Goal: Information Seeking & Learning: Compare options

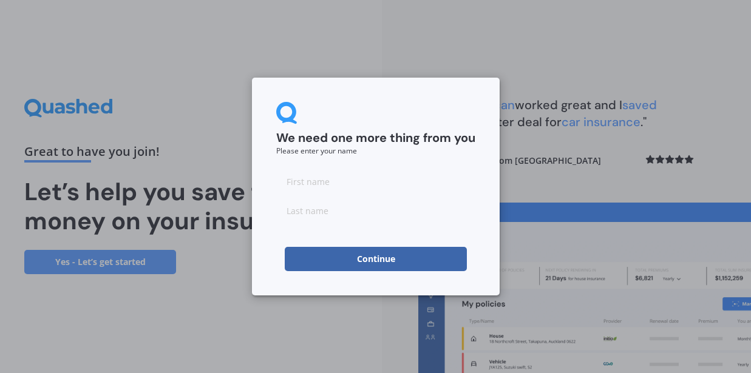
click at [393, 188] on input at bounding box center [375, 181] width 199 height 24
type input "[PERSON_NAME]"
click at [373, 212] on input at bounding box center [375, 210] width 199 height 24
type input "[PERSON_NAME]"
click at [377, 261] on button "Continue" at bounding box center [376, 259] width 182 height 24
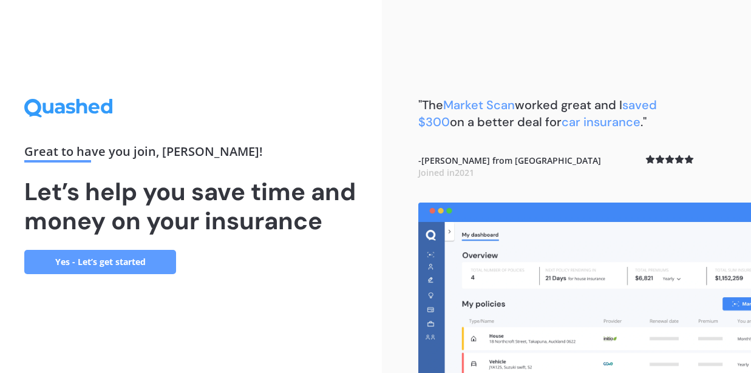
click at [160, 274] on link "Yes - Let’s get started" at bounding box center [100, 262] width 152 height 24
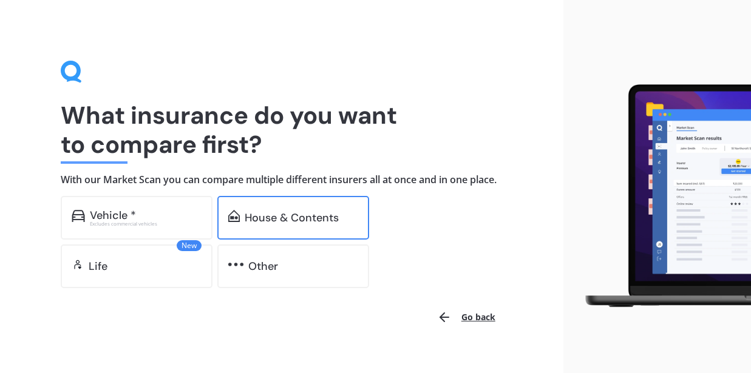
click at [246, 221] on div "House & Contents" at bounding box center [293, 218] width 152 height 44
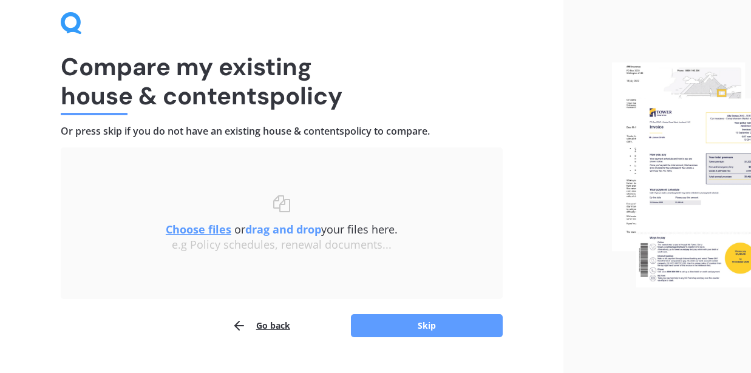
scroll to position [55, 0]
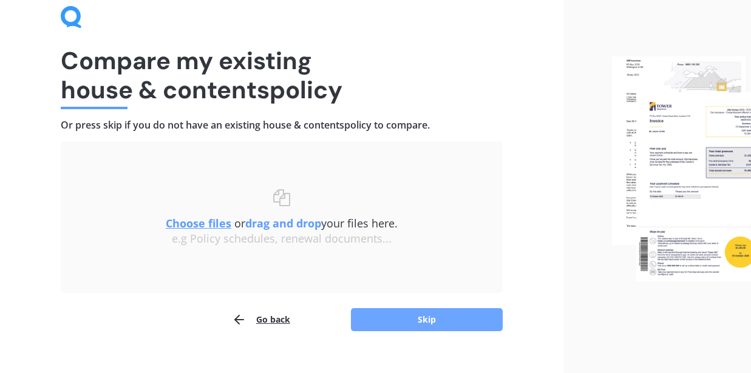
click at [397, 314] on button "Skip" at bounding box center [427, 319] width 152 height 23
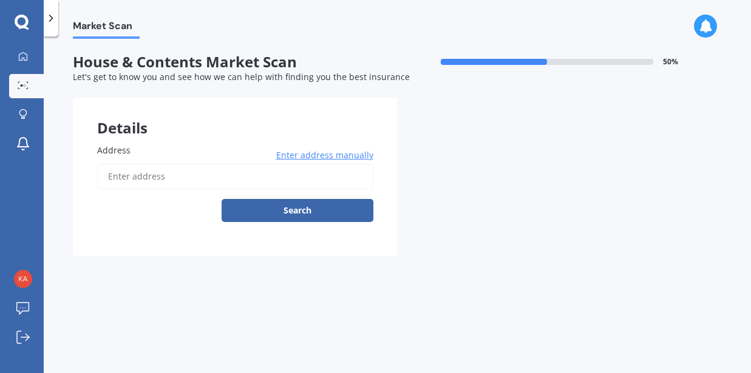
click at [314, 184] on input "Address" at bounding box center [235, 176] width 276 height 25
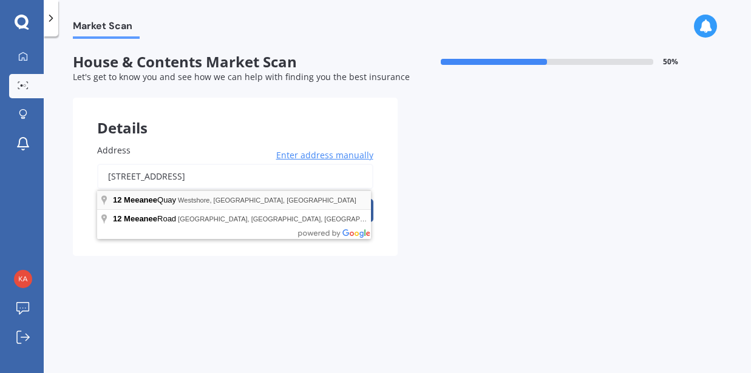
type input "[STREET_ADDRESS]"
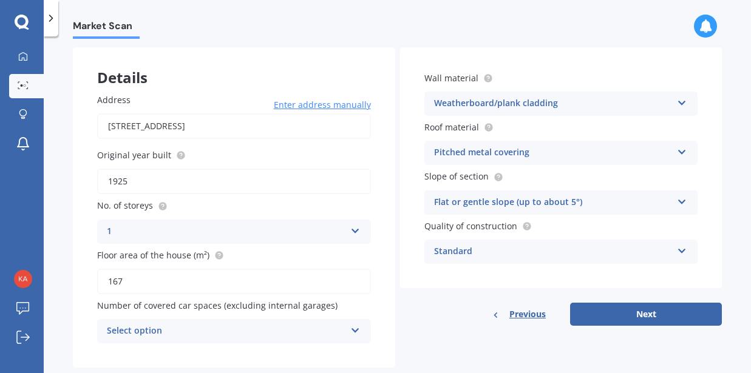
scroll to position [78, 0]
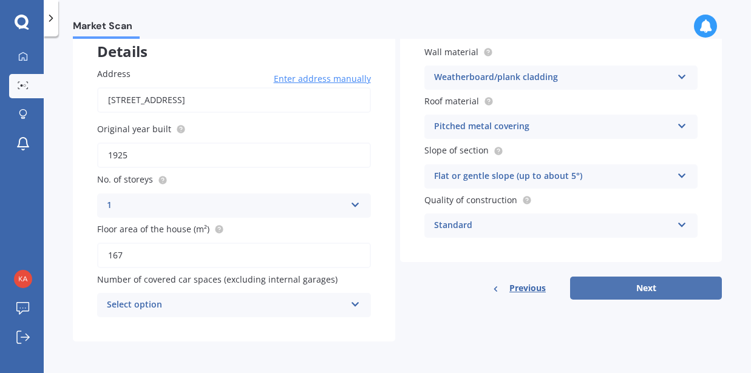
click at [636, 292] on button "Next" at bounding box center [646, 288] width 152 height 23
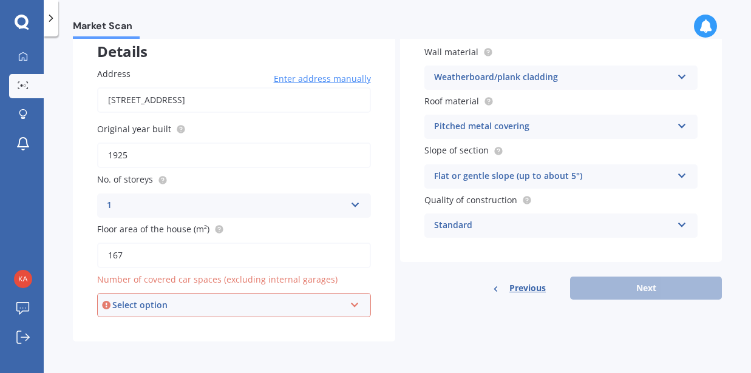
click at [220, 306] on div "Select option" at bounding box center [228, 305] width 232 height 13
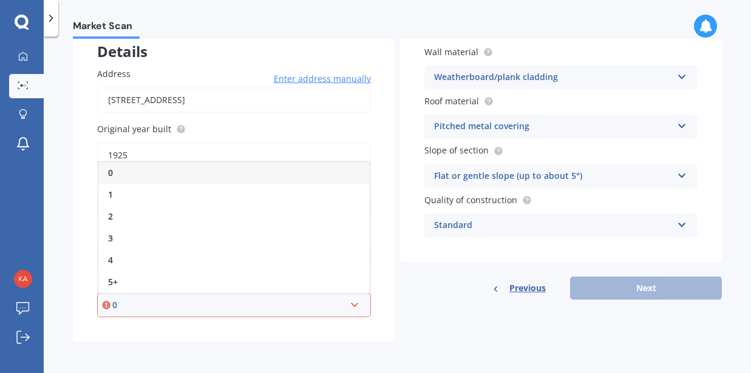
click at [220, 306] on div "0" at bounding box center [228, 305] width 232 height 13
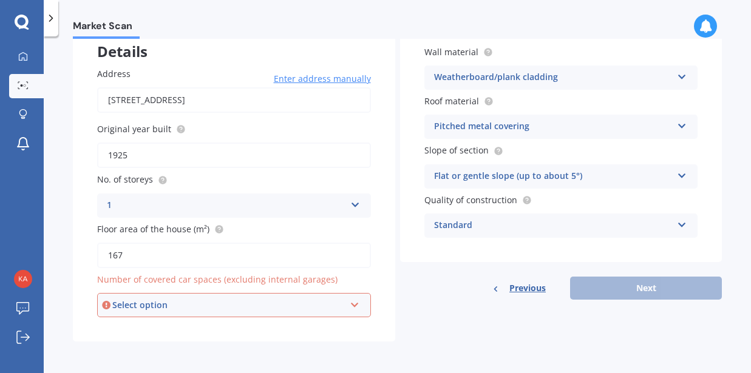
click at [220, 306] on div "Select option" at bounding box center [228, 305] width 232 height 13
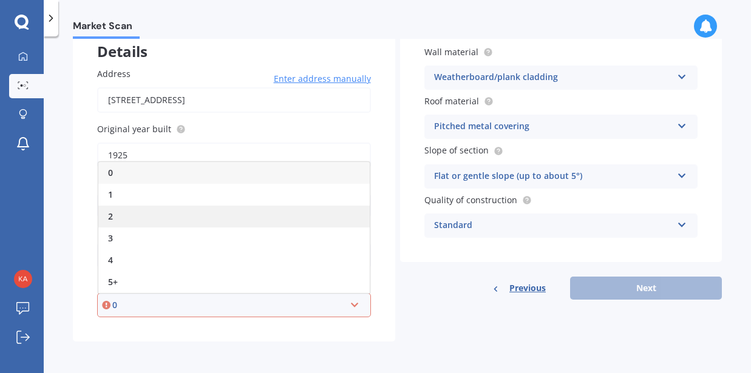
click at [172, 215] on div "2" at bounding box center [233, 217] width 271 height 22
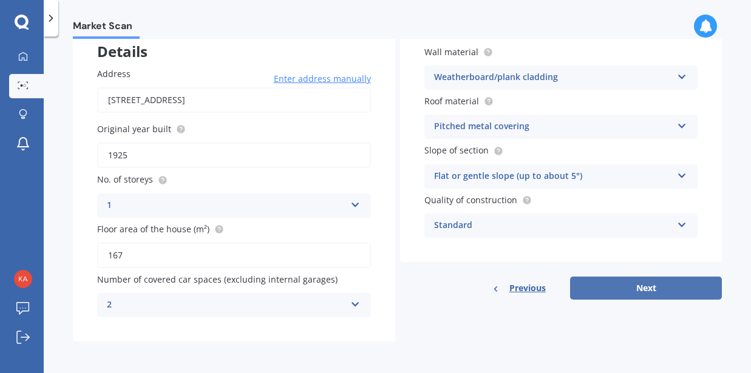
click at [640, 289] on button "Next" at bounding box center [646, 288] width 152 height 23
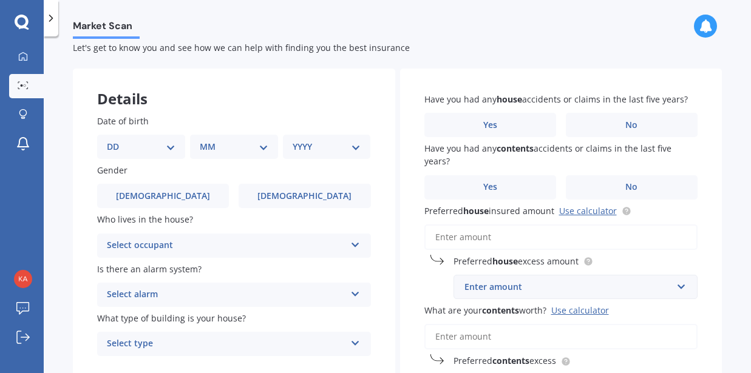
scroll to position [33, 0]
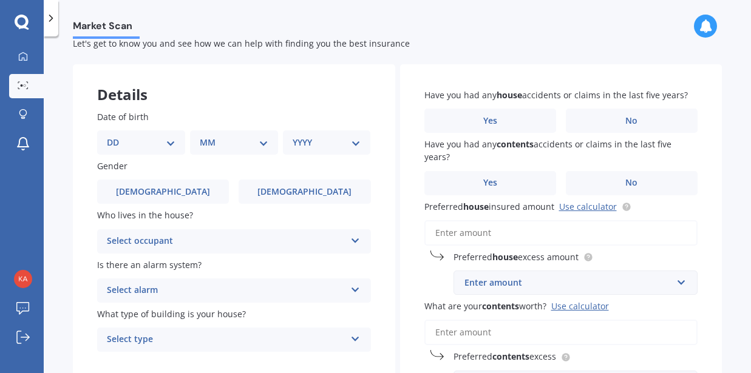
click at [130, 143] on select "DD 01 02 03 04 05 06 07 08 09 10 11 12 13 14 15 16 17 18 19 20 21 22 23 24 25 2…" at bounding box center [141, 142] width 69 height 13
select select "25"
click at [116, 136] on select "DD 01 02 03 04 05 06 07 08 09 10 11 12 13 14 15 16 17 18 19 20 21 22 23 24 25 2…" at bounding box center [141, 142] width 69 height 13
click at [242, 141] on select "MM 01 02 03 04 05 06 07 08 09 10 11 12" at bounding box center [236, 142] width 64 height 13
select select "12"
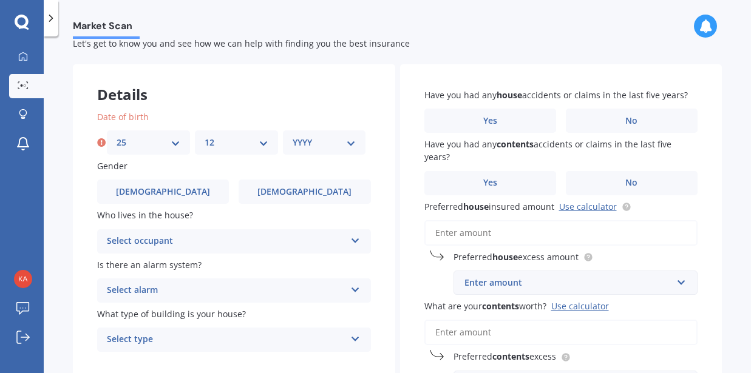
click at [204, 136] on select "MM 01 02 03 04 05 06 07 08 09 10 11 12" at bounding box center [236, 142] width 64 height 13
click at [325, 145] on select "YYYY 2009 2008 2007 2006 2005 2004 2003 2002 2001 2000 1999 1998 1997 1996 1995…" at bounding box center [324, 142] width 64 height 13
select select "1987"
click at [292, 136] on select "YYYY 2009 2008 2007 2006 2005 2004 2003 2002 2001 2000 1999 1998 1997 1996 1995…" at bounding box center [324, 142] width 64 height 13
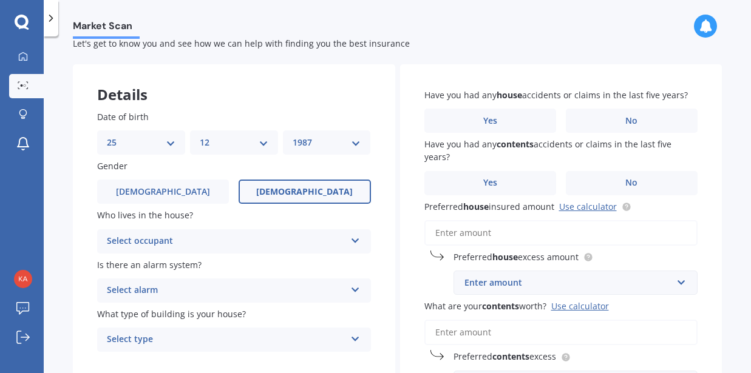
click at [285, 192] on label "[DEMOGRAPHIC_DATA]" at bounding box center [304, 192] width 132 height 24
click at [0, 0] on input "[DEMOGRAPHIC_DATA]" at bounding box center [0, 0] width 0 height 0
click at [256, 238] on div "Select occupant" at bounding box center [226, 241] width 238 height 15
click at [251, 264] on div "Owner" at bounding box center [234, 265] width 272 height 22
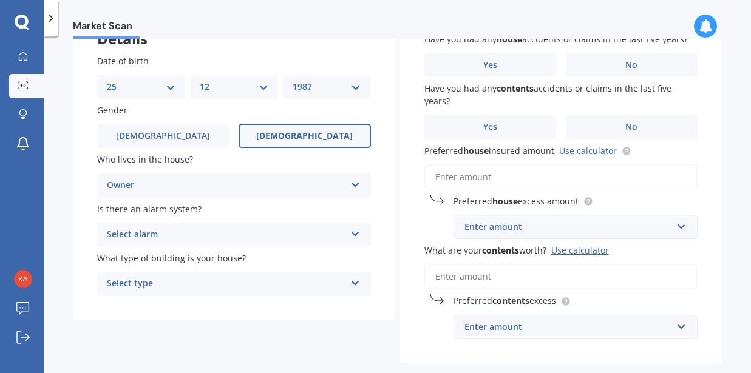
scroll to position [103, 0]
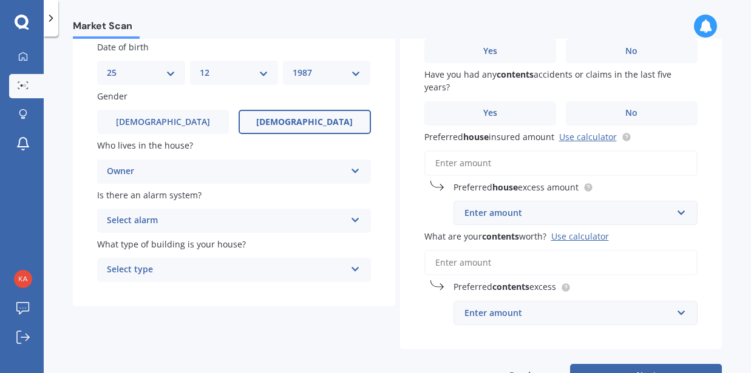
click at [232, 218] on div "Select alarm" at bounding box center [226, 221] width 238 height 15
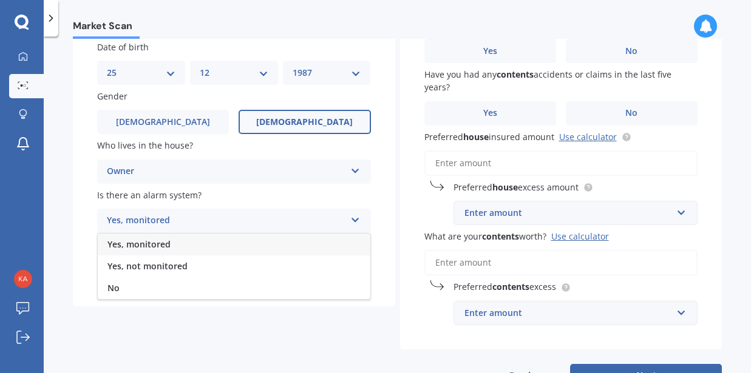
click at [221, 245] on div "Yes, monitored" at bounding box center [234, 245] width 272 height 22
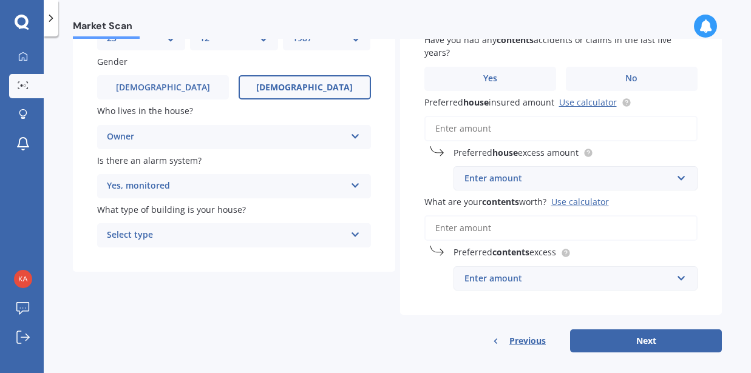
scroll to position [141, 0]
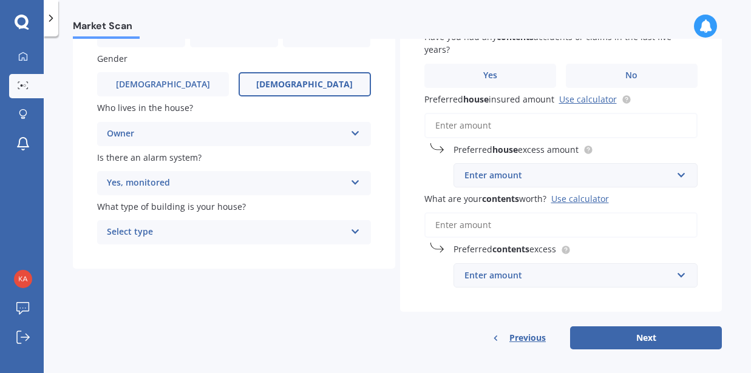
click at [221, 226] on div "Select type" at bounding box center [226, 232] width 238 height 15
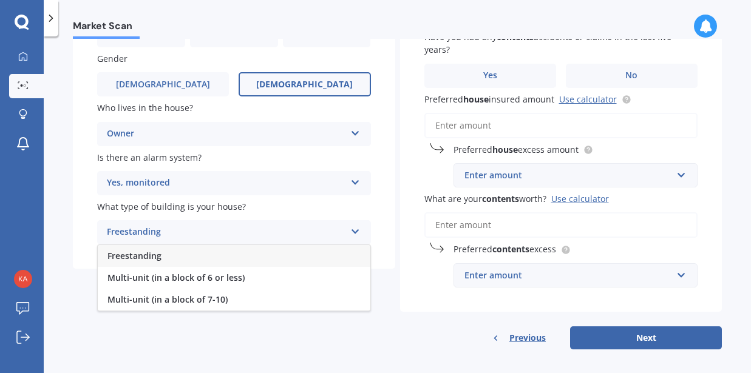
click at [223, 258] on div "Freestanding" at bounding box center [234, 256] width 272 height 22
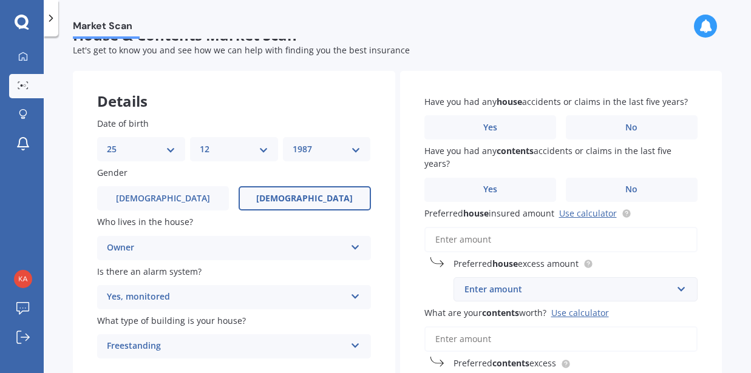
scroll to position [11, 0]
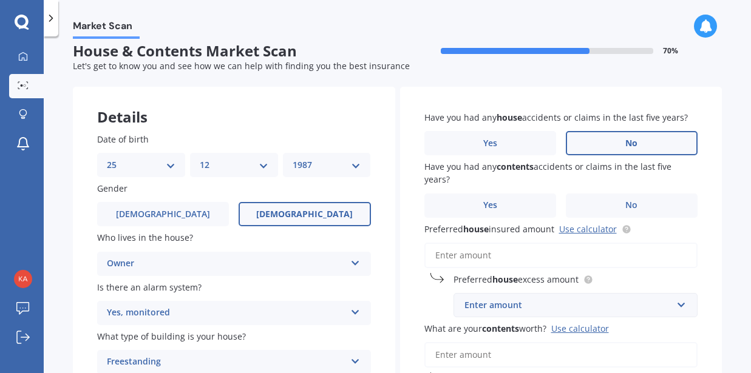
click at [626, 146] on span "No" at bounding box center [631, 143] width 12 height 10
click at [0, 0] on input "No" at bounding box center [0, 0] width 0 height 0
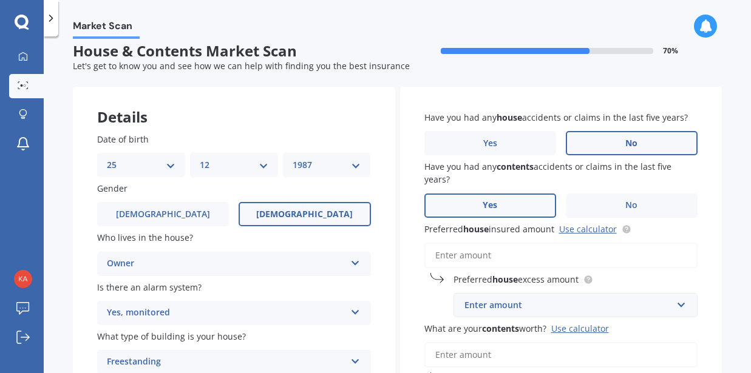
click at [511, 215] on label "Yes" at bounding box center [490, 206] width 132 height 24
click at [0, 0] on input "Yes" at bounding box center [0, 0] width 0 height 0
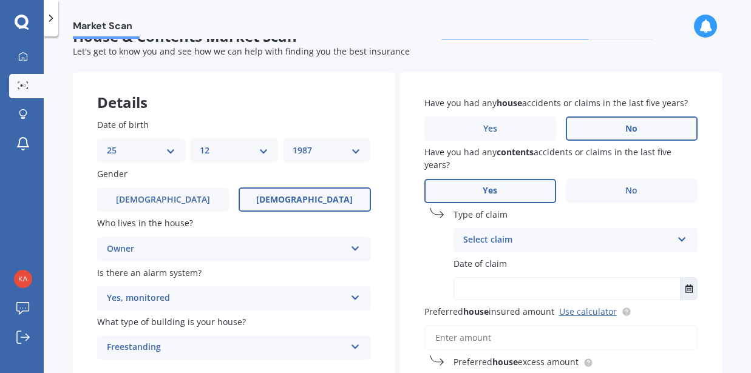
scroll to position [27, 0]
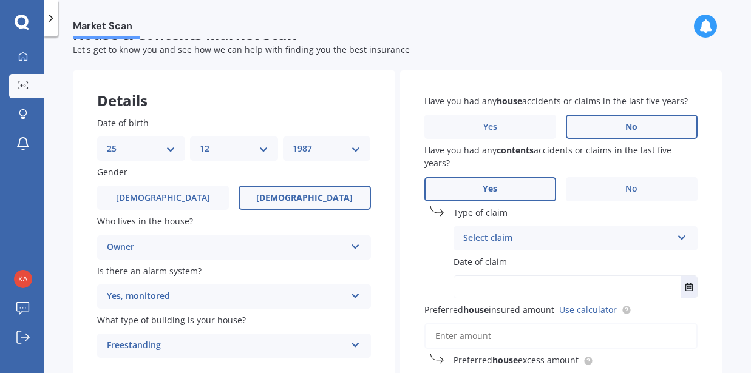
click at [616, 236] on div "Select claim" at bounding box center [567, 238] width 209 height 15
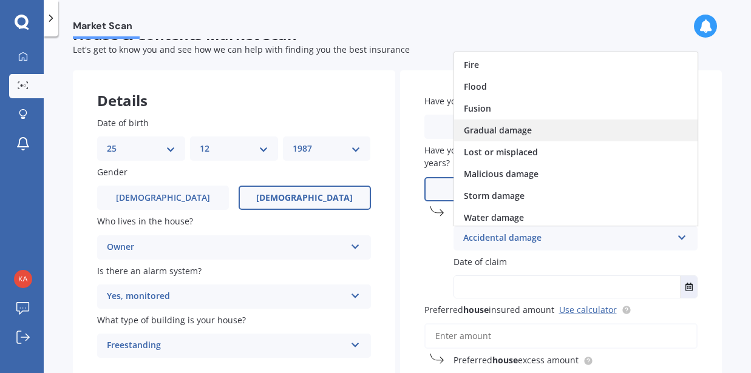
scroll to position [89, 0]
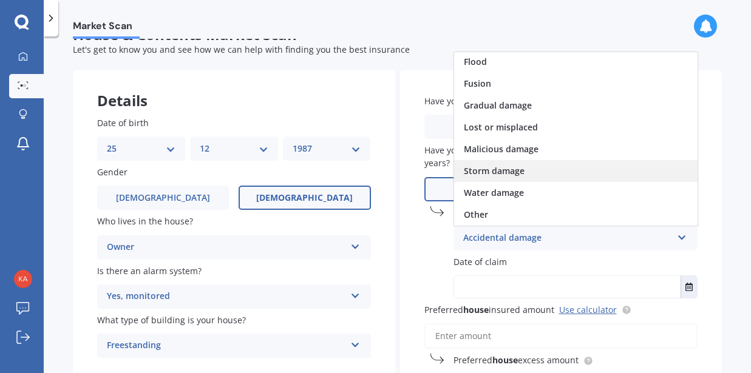
click at [582, 175] on div "Storm damage" at bounding box center [575, 171] width 243 height 22
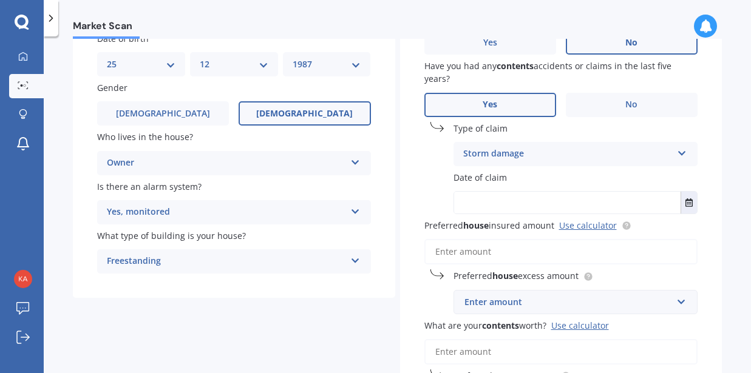
scroll to position [115, 0]
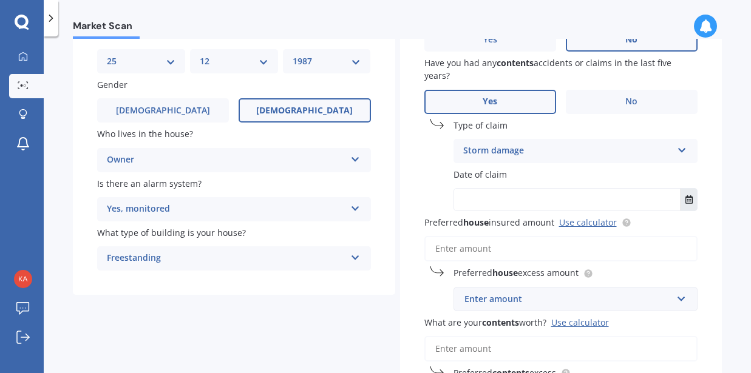
click at [685, 203] on icon "Select date" at bounding box center [688, 199] width 7 height 8
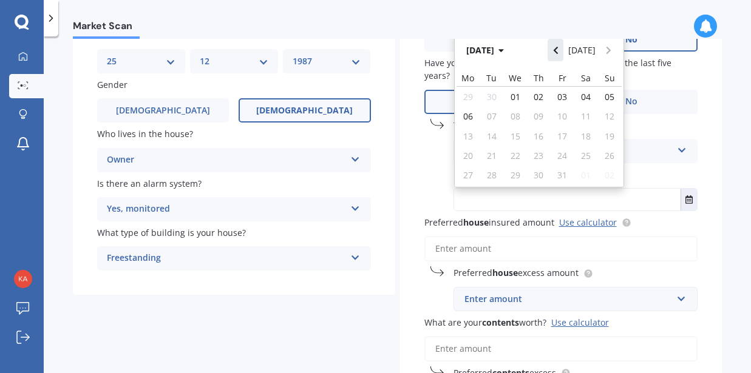
click at [554, 54] on icon "Navigate back" at bounding box center [555, 50] width 5 height 8
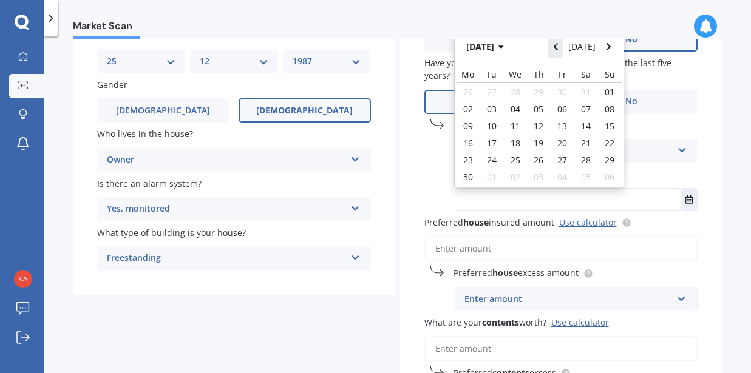
click at [554, 54] on button "Navigate back" at bounding box center [555, 46] width 16 height 22
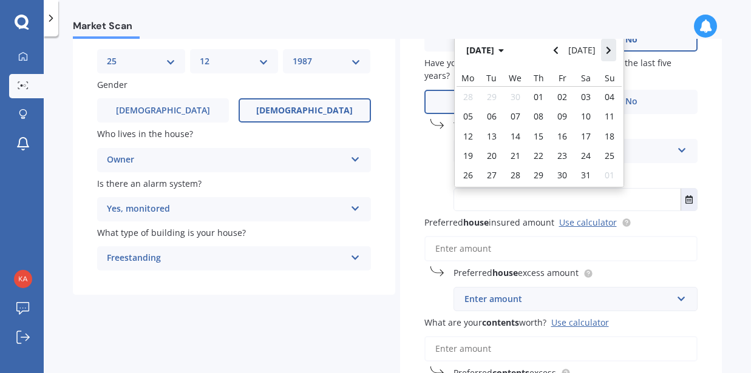
click at [606, 54] on icon "Navigate forward" at bounding box center [608, 50] width 5 height 8
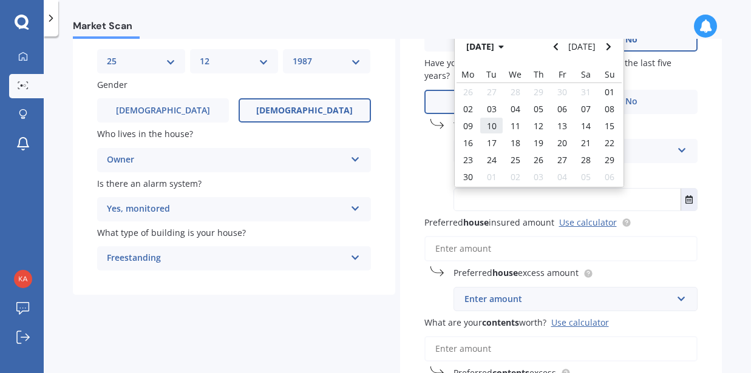
click at [491, 129] on span "10" at bounding box center [492, 126] width 10 height 12
type input "[DATE]"
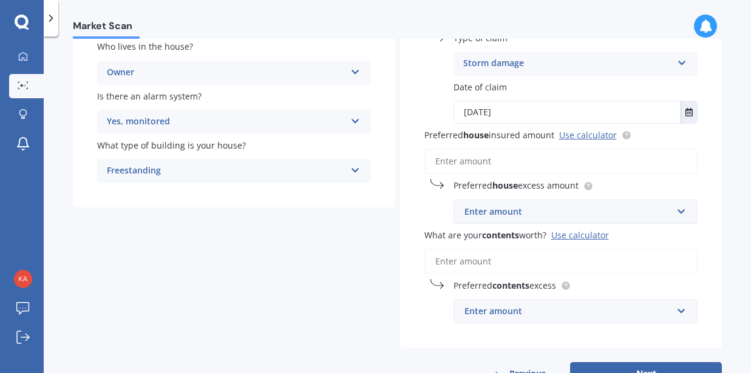
scroll to position [206, 0]
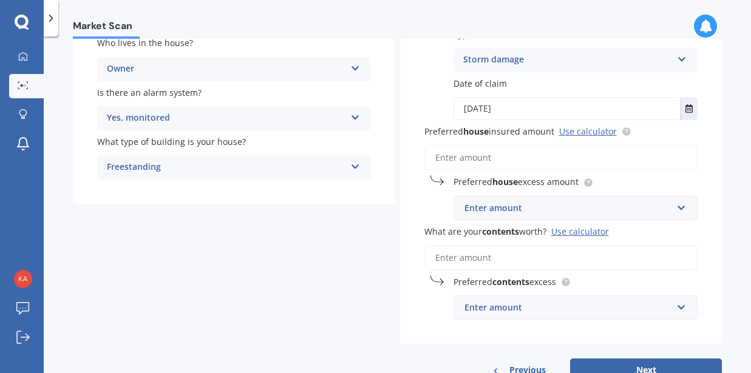
click at [575, 260] on input "What are your contents worth? Use calculator" at bounding box center [561, 257] width 274 height 25
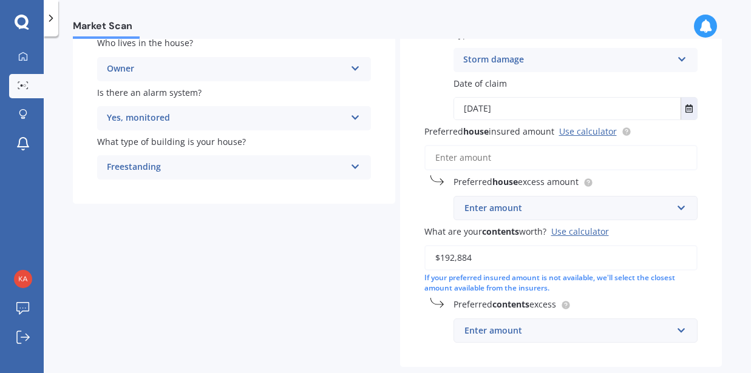
type input "$192,884"
click at [553, 158] on input "Preferred house insured amount Use calculator" at bounding box center [561, 157] width 274 height 25
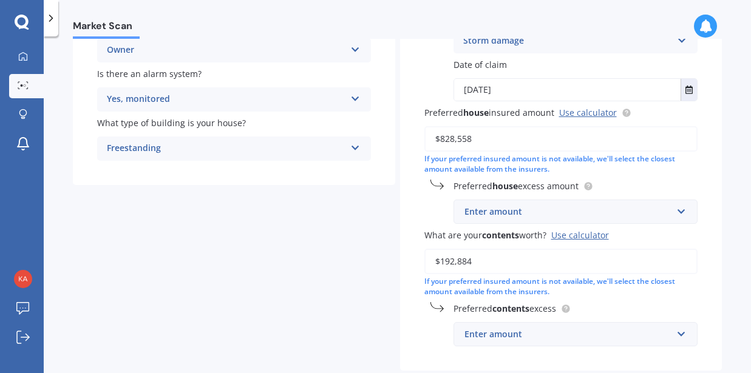
scroll to position [228, 0]
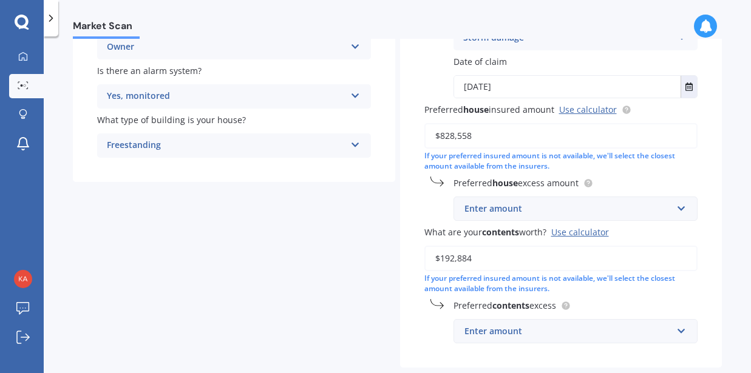
type input "$828,558"
click at [650, 206] on div "Enter amount" at bounding box center [568, 208] width 208 height 13
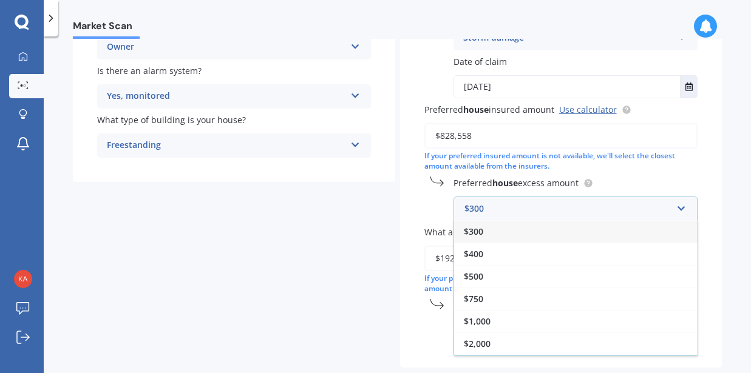
click at [699, 172] on div "Have you had any house accidents or claims in the last five years? Yes No Have …" at bounding box center [561, 119] width 322 height 498
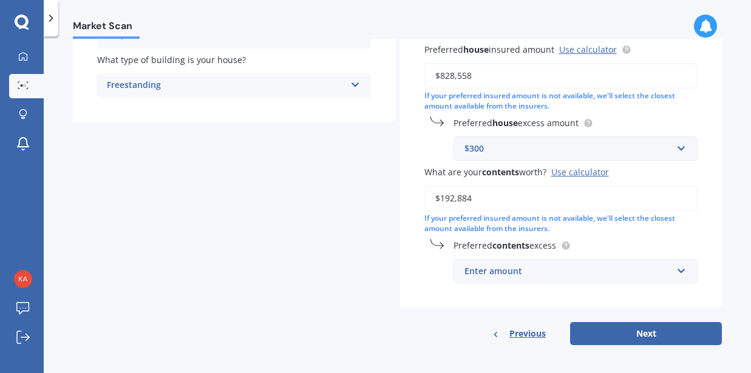
scroll to position [294, 0]
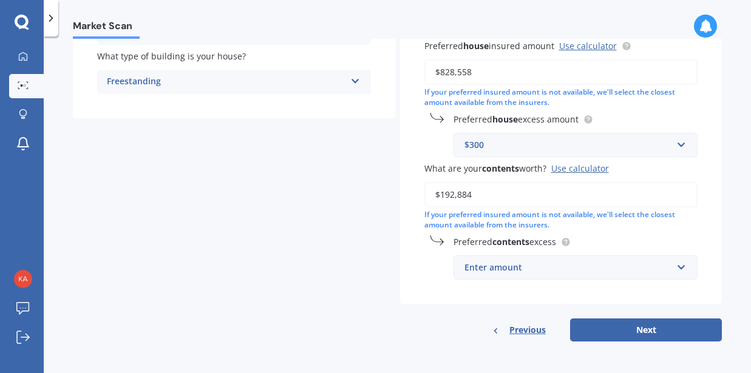
click at [641, 336] on button "Next" at bounding box center [646, 330] width 152 height 23
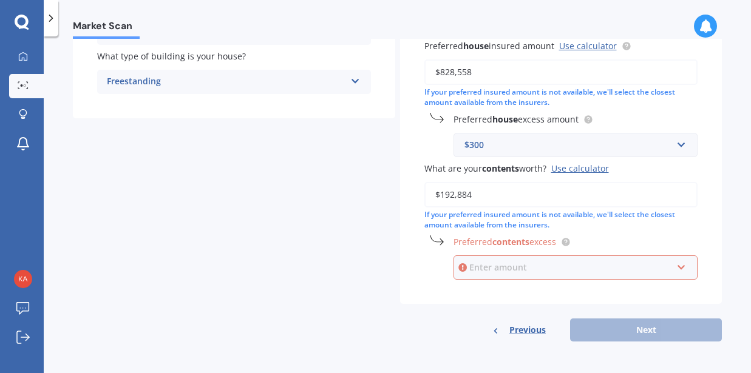
click at [539, 256] on input "text" at bounding box center [571, 267] width 234 height 23
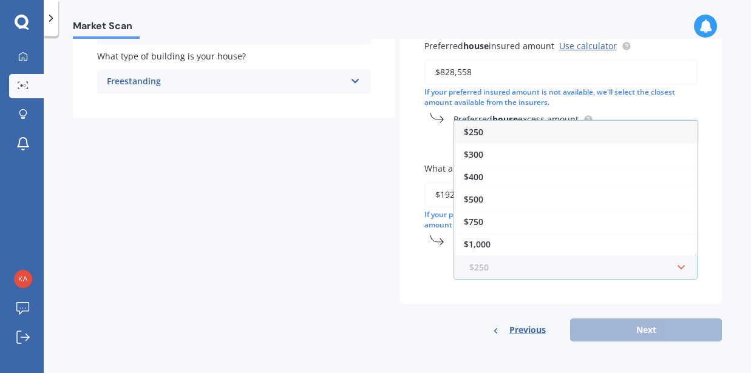
click at [548, 268] on input "text" at bounding box center [571, 267] width 234 height 23
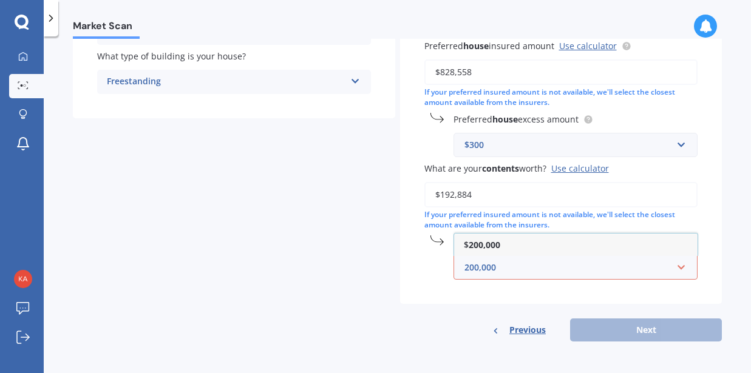
type input "200,000"
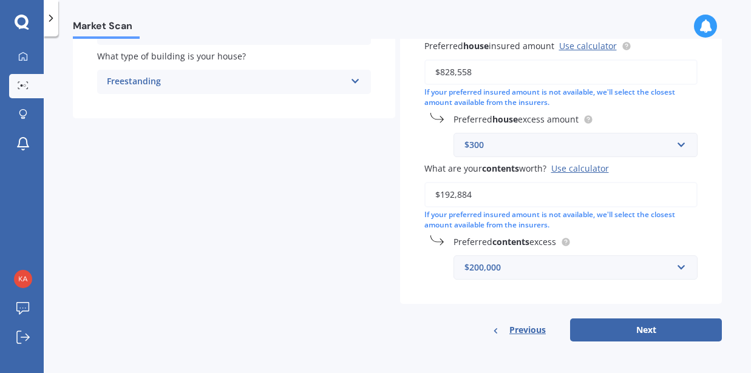
click at [513, 147] on div "$300" at bounding box center [568, 144] width 208 height 13
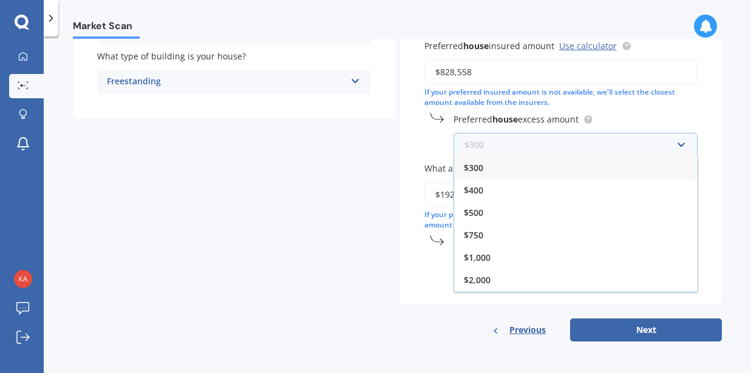
click at [513, 147] on input "text" at bounding box center [571, 144] width 234 height 23
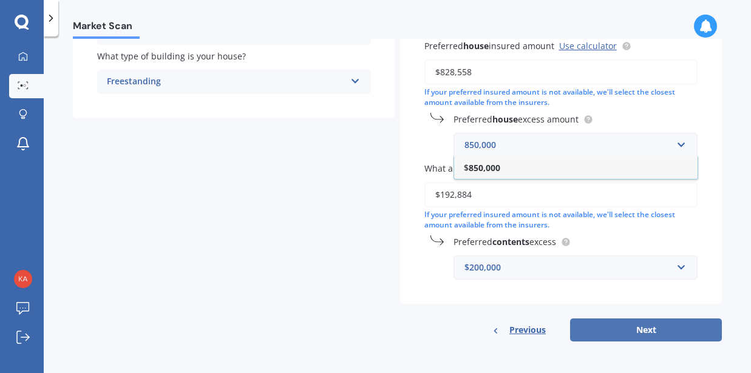
type input "850,000"
click at [632, 331] on button "Next" at bounding box center [646, 330] width 152 height 23
select select "25"
select select "12"
select select "1987"
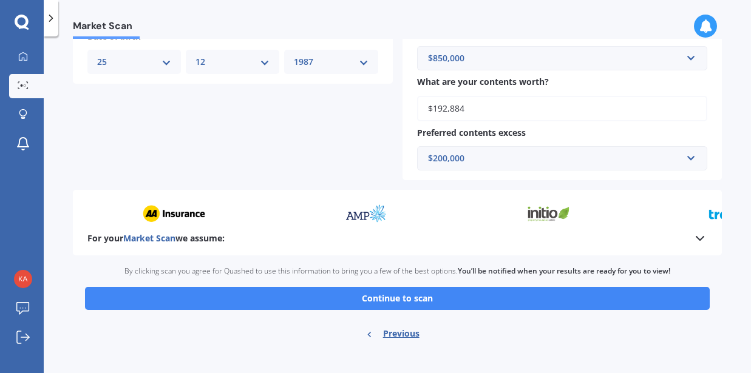
scroll to position [539, 0]
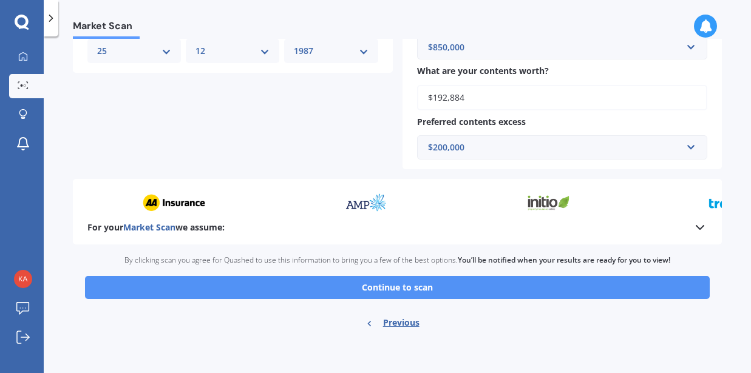
click at [411, 292] on button "Continue to scan" at bounding box center [397, 287] width 624 height 23
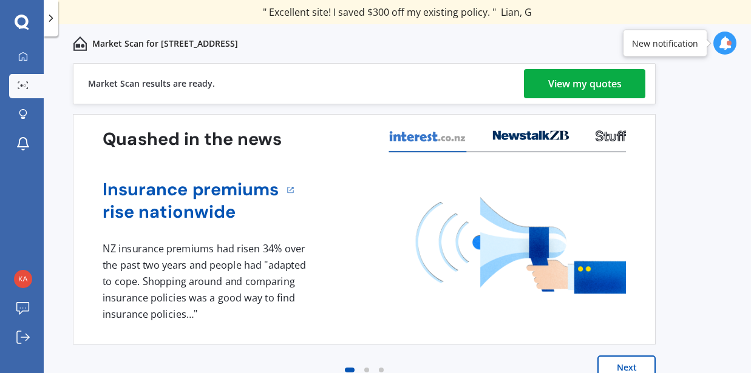
click at [582, 73] on div "View my quotes" at bounding box center [584, 83] width 73 height 29
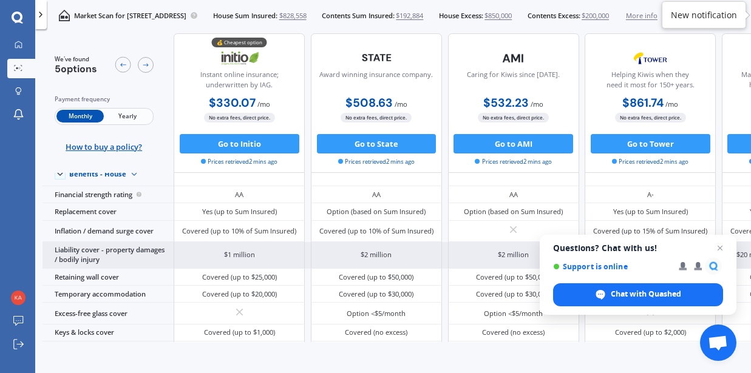
scroll to position [66, 0]
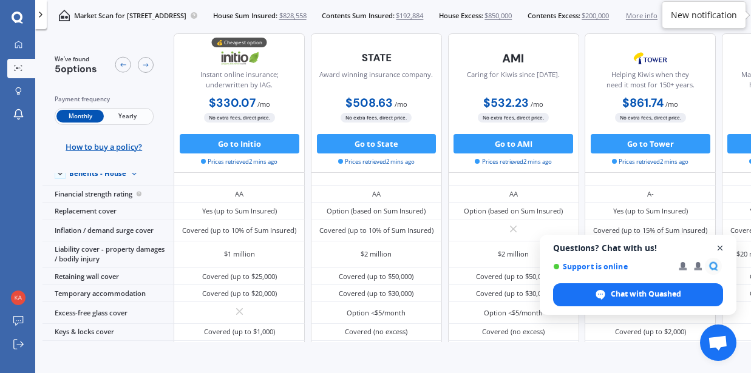
click at [720, 244] on span "Close chat" at bounding box center [719, 248] width 15 height 15
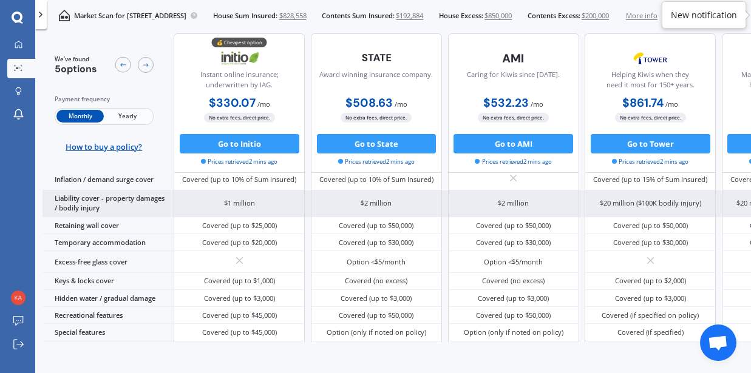
scroll to position [0, 0]
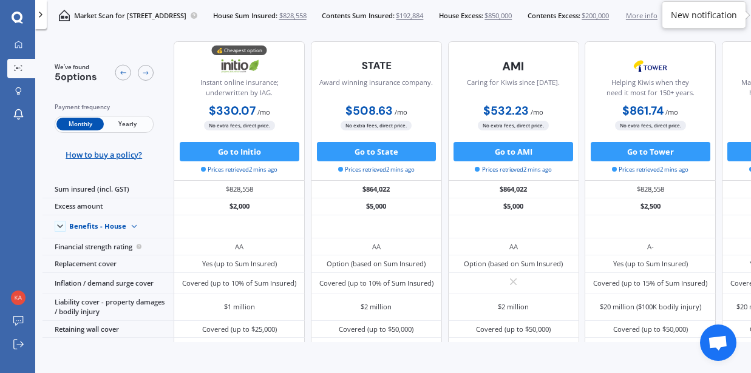
click at [39, 15] on icon at bounding box center [41, 15] width 10 height 10
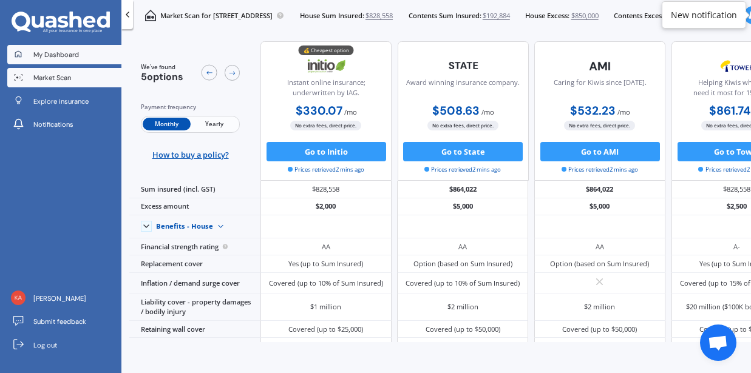
click at [39, 55] on span "My Dashboard" at bounding box center [56, 55] width 46 height 10
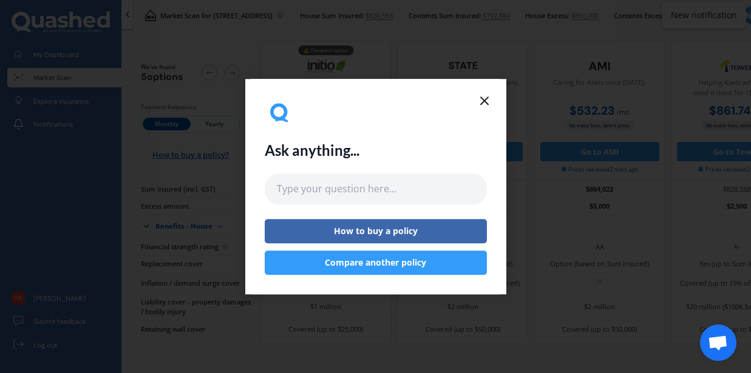
click at [486, 99] on icon at bounding box center [484, 100] width 15 height 15
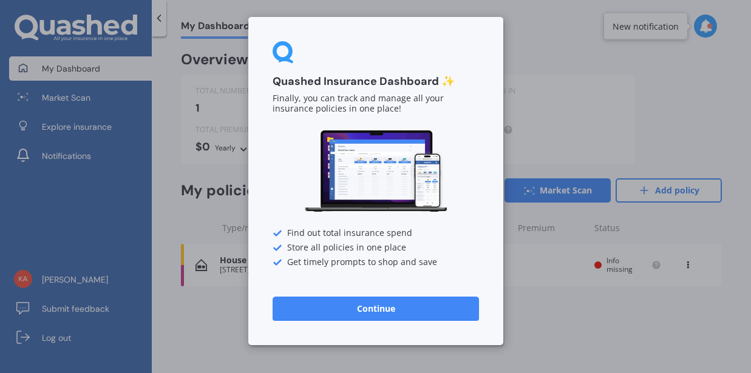
click at [433, 318] on button "Continue" at bounding box center [375, 309] width 206 height 24
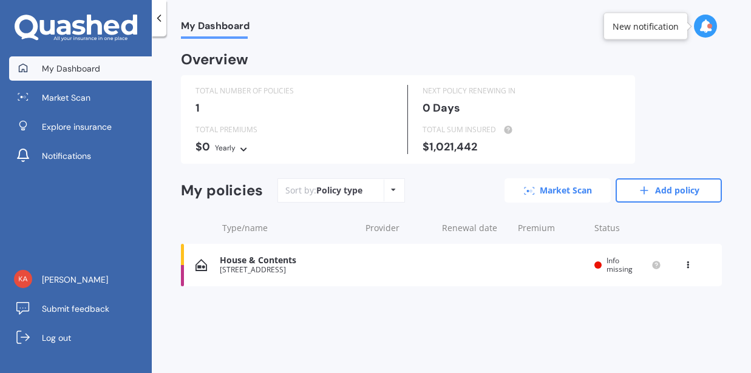
click at [558, 191] on link "Market Scan" at bounding box center [557, 190] width 106 height 24
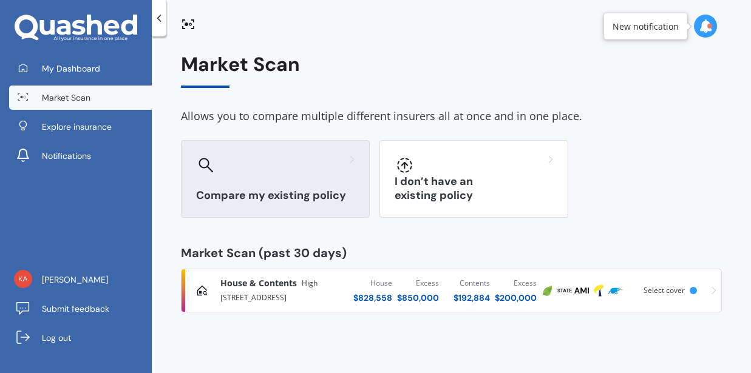
click at [346, 175] on div "Compare my existing policy" at bounding box center [275, 179] width 189 height 78
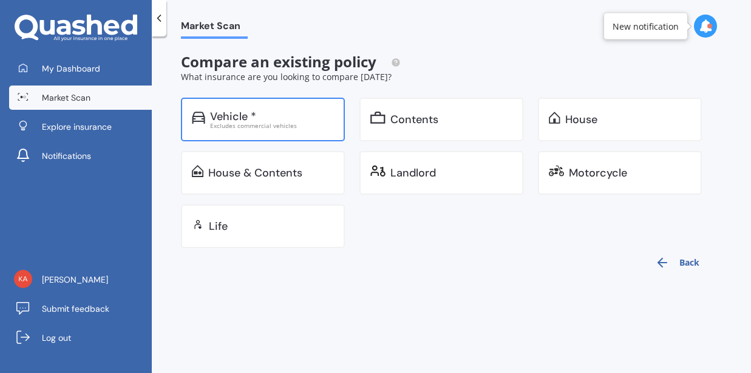
click at [306, 130] on div "Vehicle * Excludes commercial vehicles" at bounding box center [263, 120] width 164 height 44
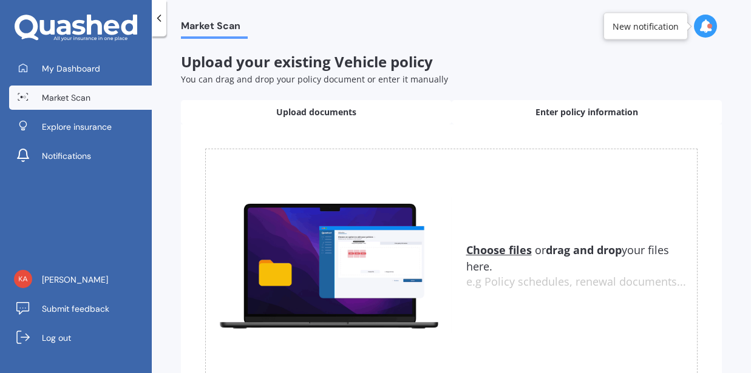
click at [543, 116] on span "Enter policy information" at bounding box center [586, 112] width 103 height 12
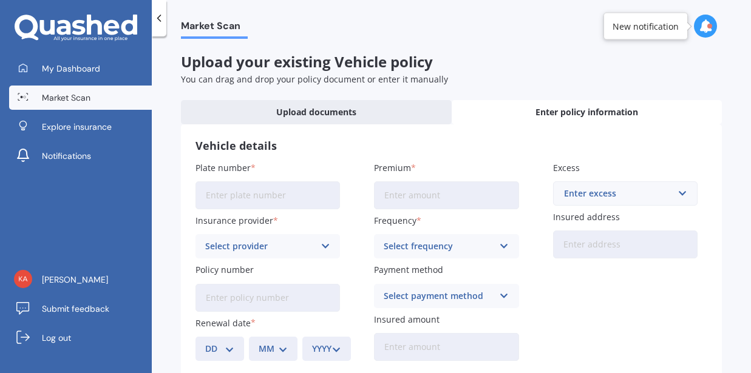
scroll to position [64, 0]
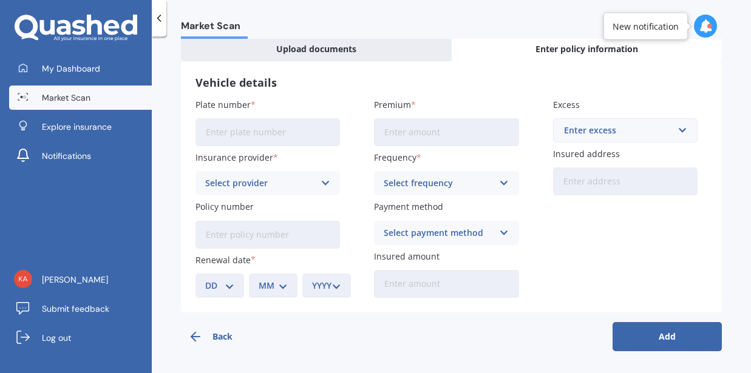
click at [284, 131] on input "Plate number" at bounding box center [267, 132] width 144 height 28
type input "PQL107"
click at [410, 140] on input "Premium" at bounding box center [446, 132] width 144 height 28
click at [75, 97] on span "Market Scan" at bounding box center [66, 98] width 49 height 12
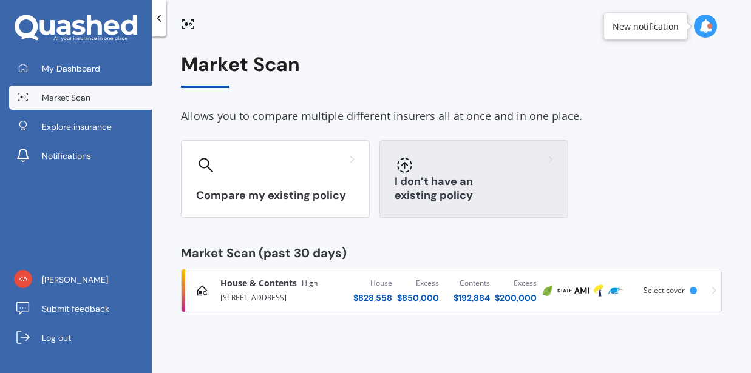
click at [429, 190] on h3 "I don’t have an existing policy" at bounding box center [473, 189] width 158 height 28
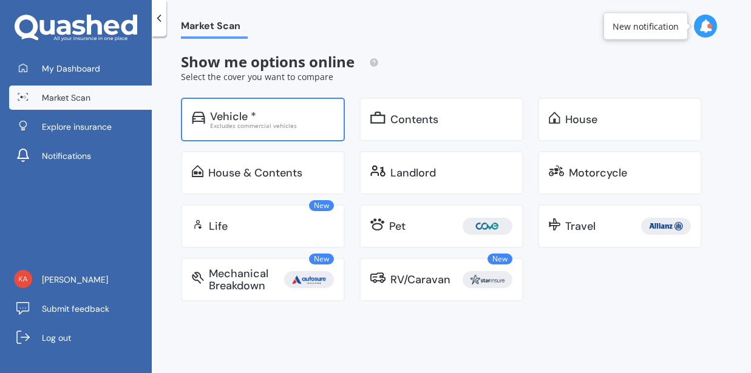
click at [260, 134] on div "Vehicle * Excludes commercial vehicles" at bounding box center [263, 120] width 164 height 44
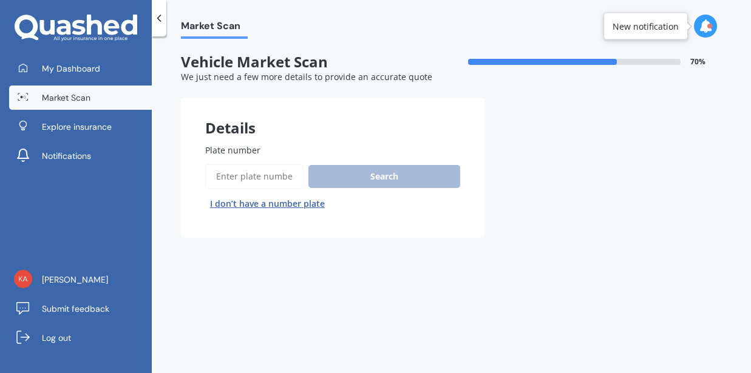
click at [274, 177] on input "Plate number" at bounding box center [254, 176] width 98 height 25
type input "PQL107"
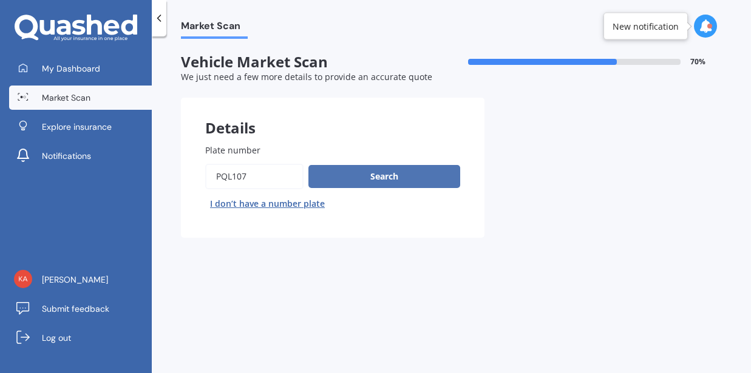
click at [396, 174] on button "Search" at bounding box center [384, 176] width 152 height 23
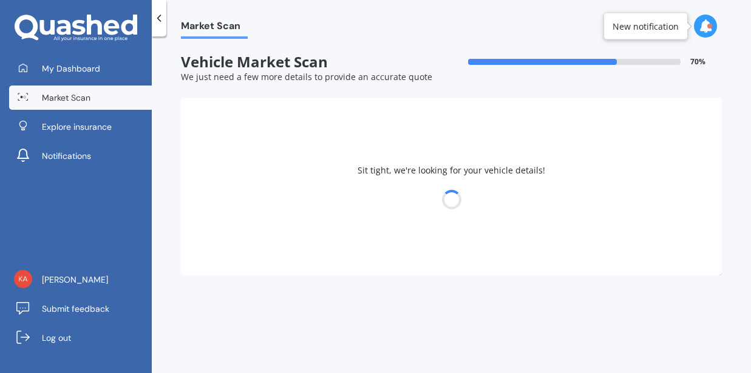
select select "MITSUBISHI"
select select "OUTLANDER"
select select "25"
select select "12"
select select "1987"
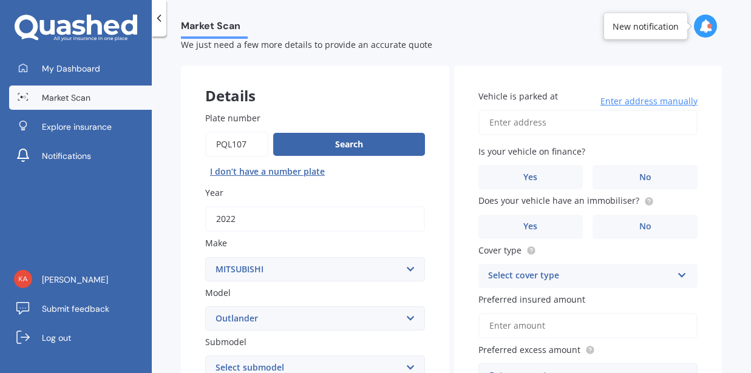
scroll to position [38, 0]
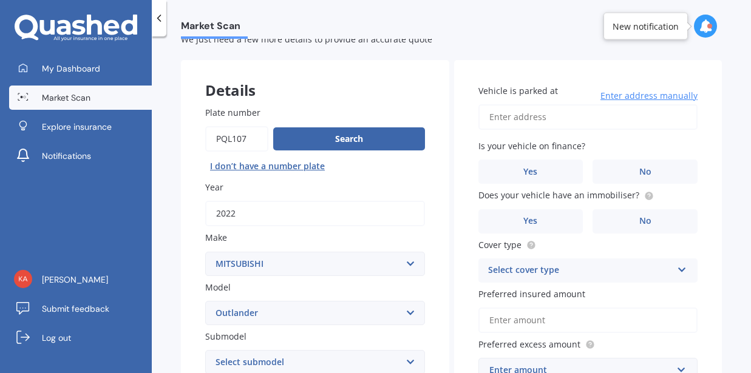
click at [595, 118] on input "Vehicle is parked at" at bounding box center [588, 116] width 220 height 25
type input "[STREET_ADDRESS]"
click at [615, 181] on label "No" at bounding box center [644, 172] width 105 height 24
click at [0, 0] on input "No" at bounding box center [0, 0] width 0 height 0
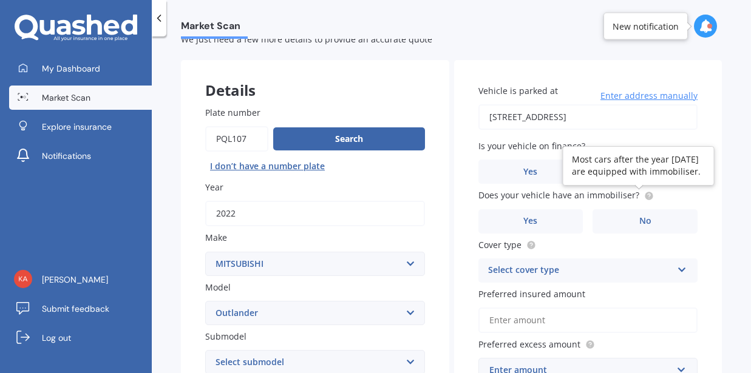
click at [647, 196] on icon at bounding box center [648, 195] width 2 height 2
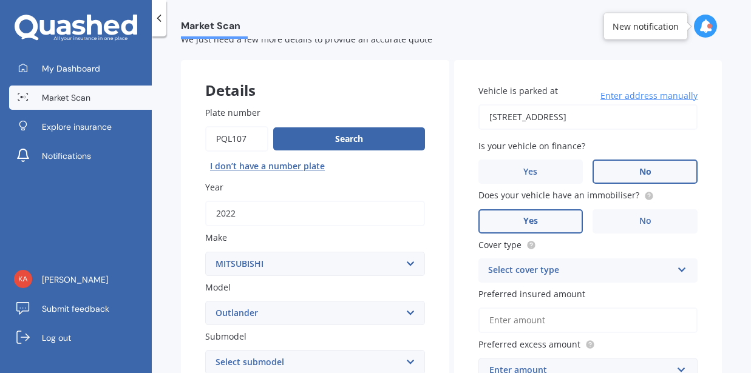
click at [562, 224] on label "Yes" at bounding box center [530, 221] width 105 height 24
click at [0, 0] on input "Yes" at bounding box center [0, 0] width 0 height 0
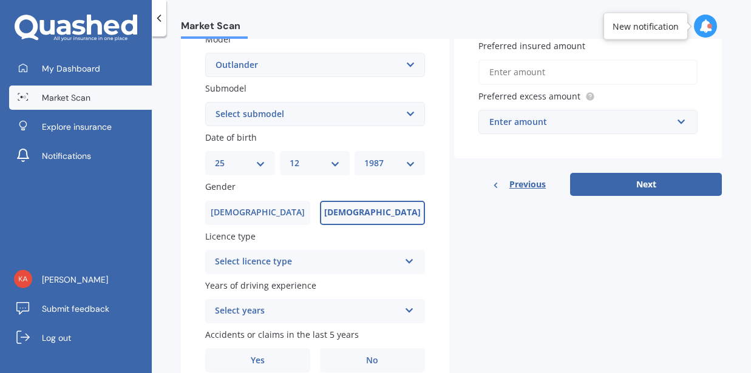
scroll to position [287, 0]
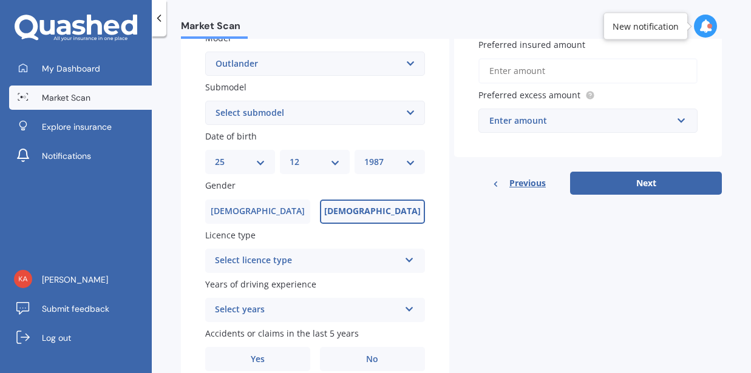
click at [300, 265] on div "Select licence type" at bounding box center [307, 261] width 184 height 15
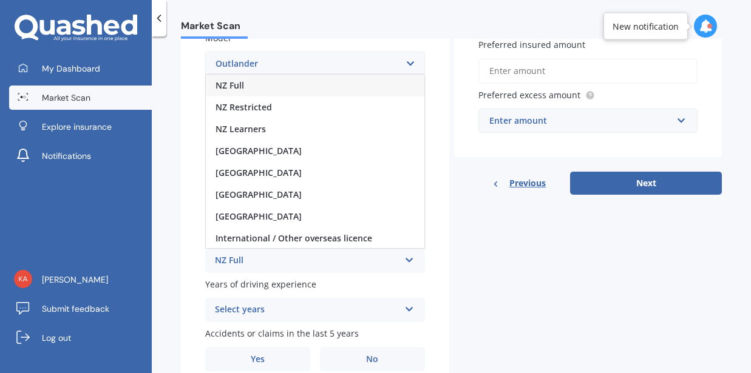
click at [285, 87] on div "NZ Full" at bounding box center [315, 86] width 218 height 22
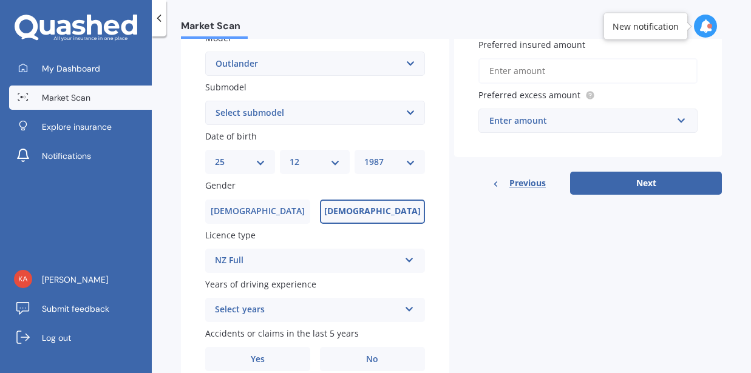
scroll to position [344, 0]
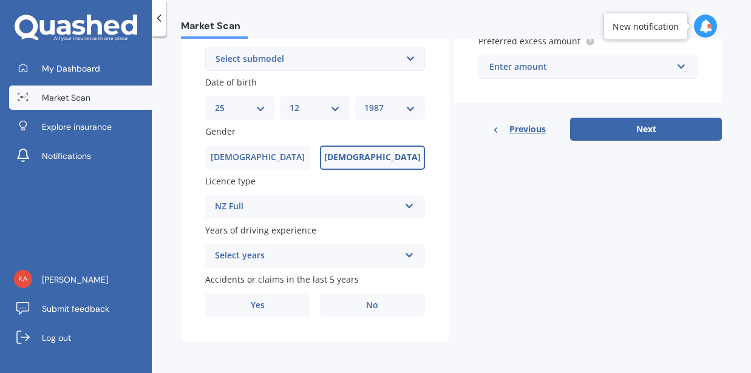
click at [377, 251] on div "Select years" at bounding box center [307, 256] width 184 height 15
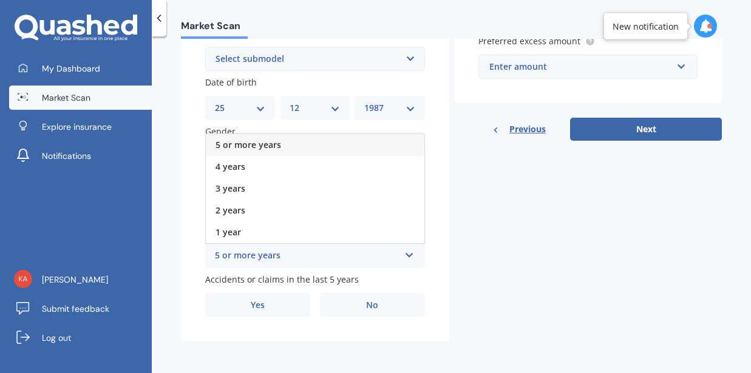
click at [318, 143] on div "5 or more years" at bounding box center [315, 145] width 218 height 22
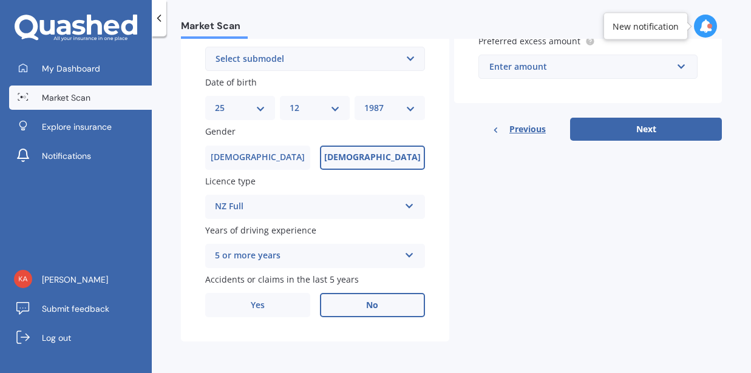
click at [356, 303] on label "No" at bounding box center [372, 305] width 105 height 24
click at [0, 0] on input "No" at bounding box center [0, 0] width 0 height 0
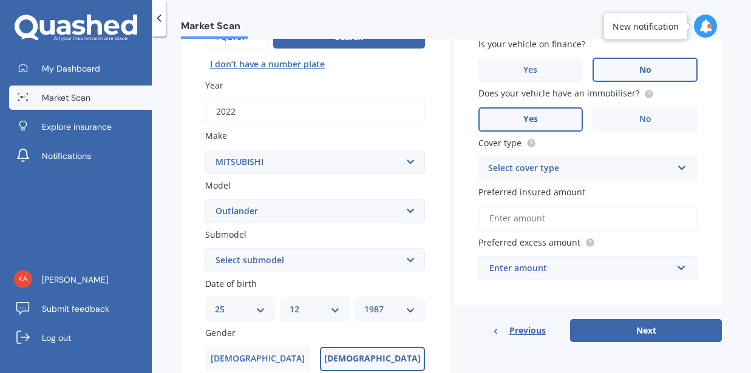
scroll to position [137, 0]
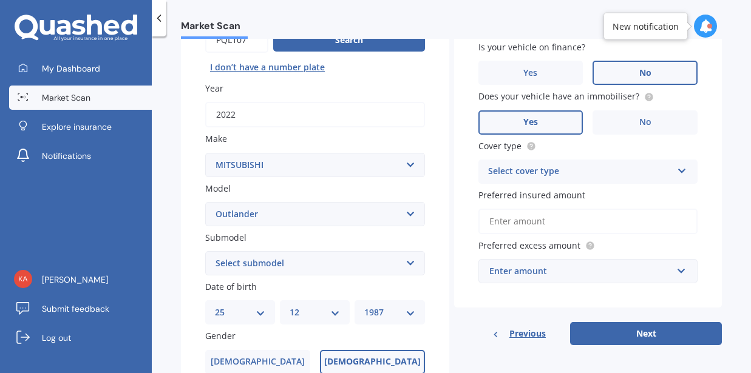
click at [602, 170] on div "Select cover type" at bounding box center [580, 171] width 184 height 15
click at [589, 197] on div "Comprehensive" at bounding box center [588, 195] width 218 height 22
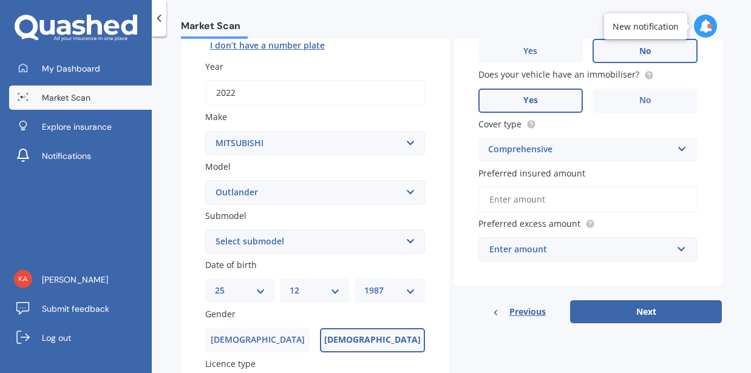
scroll to position [159, 0]
click at [611, 200] on input "Preferred insured amount" at bounding box center [588, 198] width 220 height 25
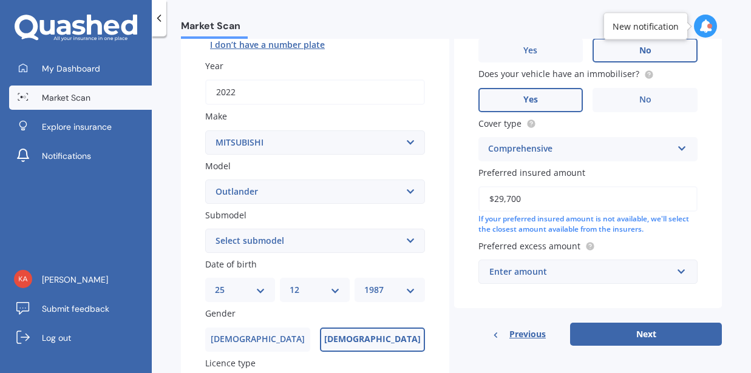
type input "$29,700"
click at [656, 273] on div "Enter amount" at bounding box center [580, 271] width 183 height 13
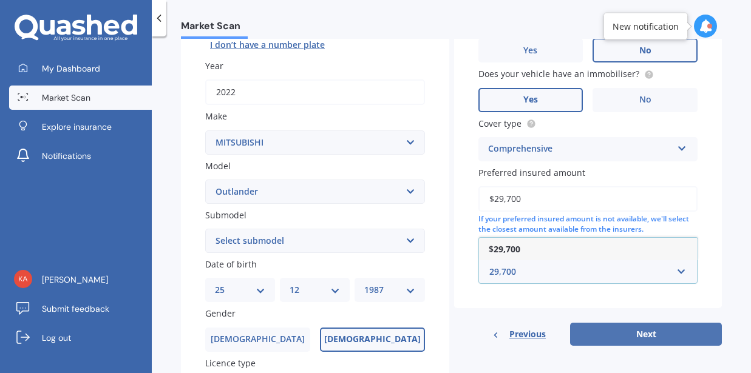
type input "29,700"
click at [675, 336] on button "Next" at bounding box center [646, 334] width 152 height 23
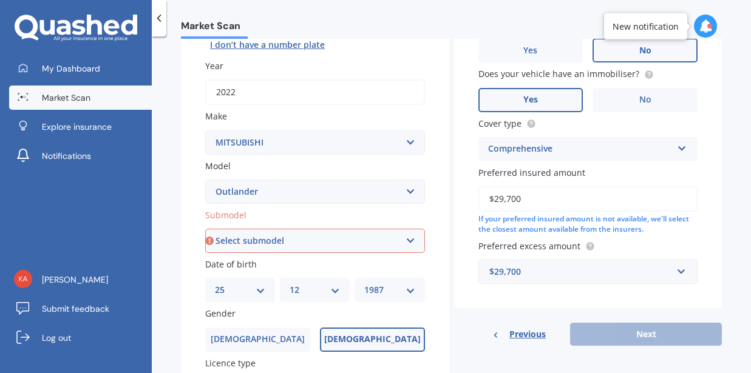
click at [349, 245] on select "Select submodel (All other) 2.4 Litre Station Wagon 3.0 Litre AWD 3.0 VRX Auto …" at bounding box center [315, 241] width 220 height 24
select select "LS 2.4P/CVT"
click at [205, 230] on select "Select submodel (All other) 2.4 Litre Station Wagon 3.0 Litre AWD 3.0 VRX Auto …" at bounding box center [315, 241] width 220 height 24
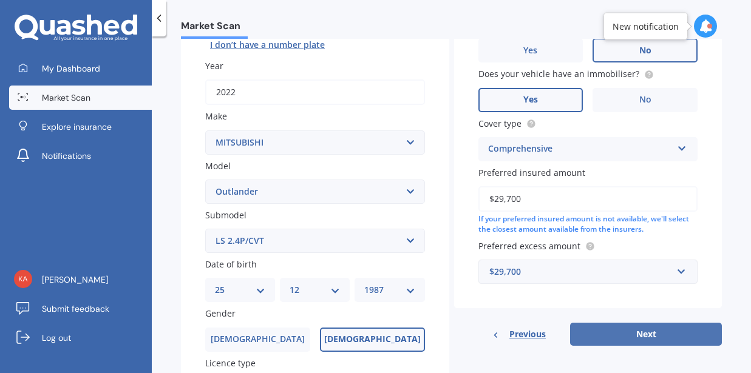
click at [603, 340] on button "Next" at bounding box center [646, 334] width 152 height 23
select select "25"
select select "12"
select select "1987"
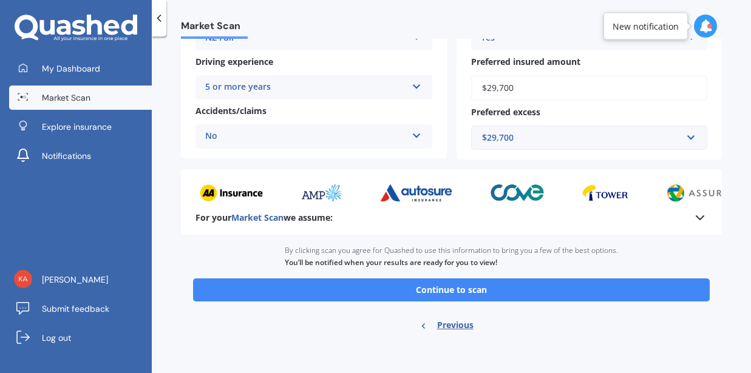
scroll to position [255, 0]
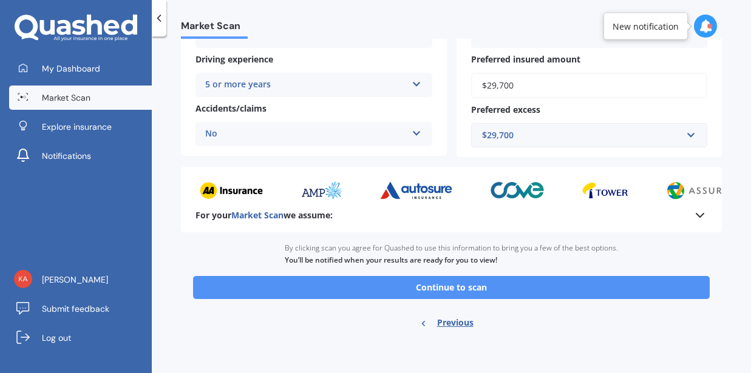
click at [501, 295] on button "Continue to scan" at bounding box center [451, 287] width 516 height 23
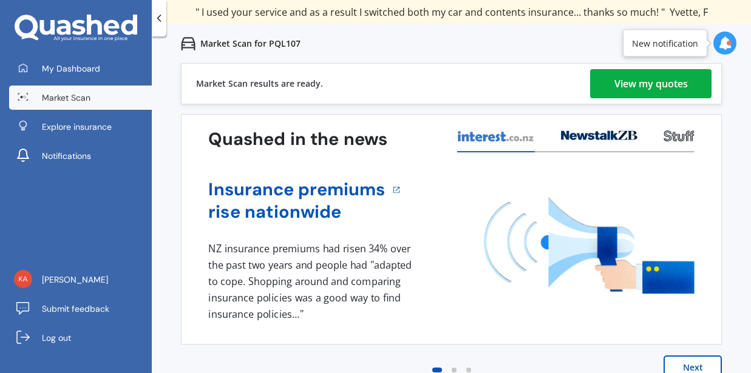
click at [633, 77] on div "View my quotes" at bounding box center [650, 83] width 73 height 29
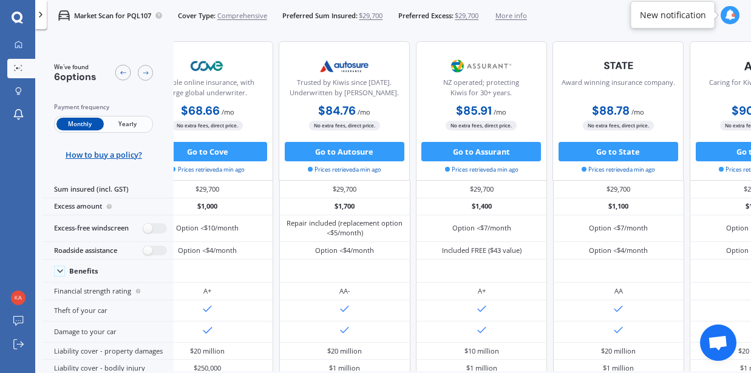
scroll to position [0, 223]
